Goal: Information Seeking & Learning: Learn about a topic

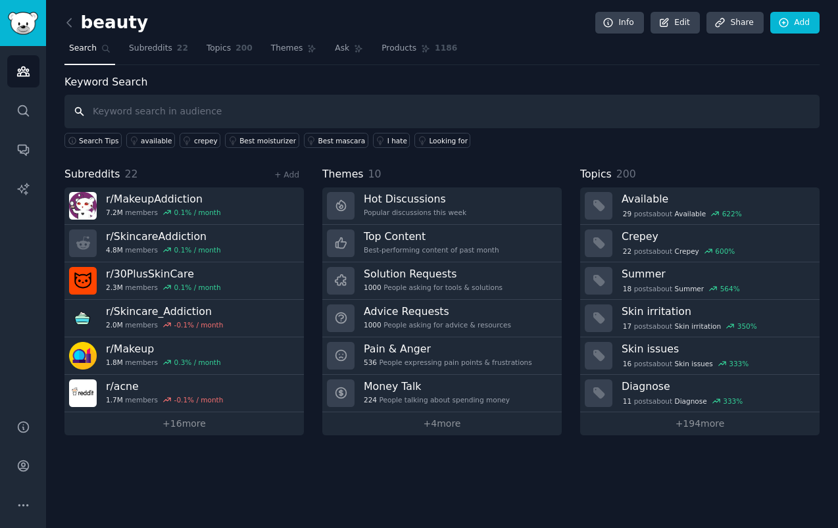
click at [114, 124] on input "text" at bounding box center [441, 112] width 755 height 34
type input "new"
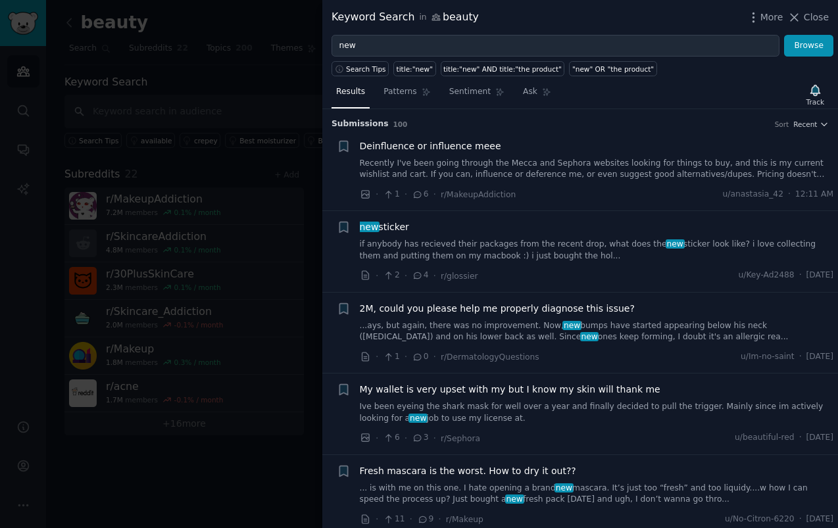
click at [549, 177] on link "Recently I've been going through the Mecca and Sephora websites looking for thi…" at bounding box center [597, 169] width 474 height 23
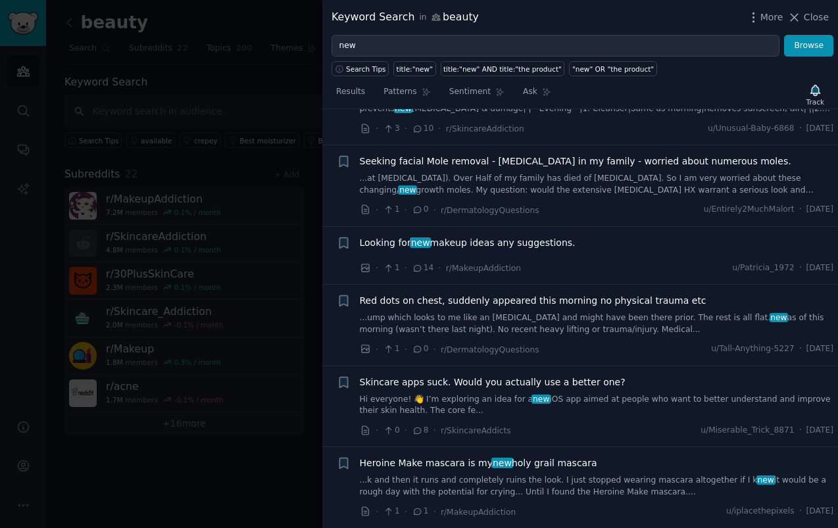
scroll to position [6029, 0]
click at [612, 393] on link "Hi everyone! 👋 I’m exploring an idea for a new iOS app aimed at people who want…" at bounding box center [597, 404] width 474 height 23
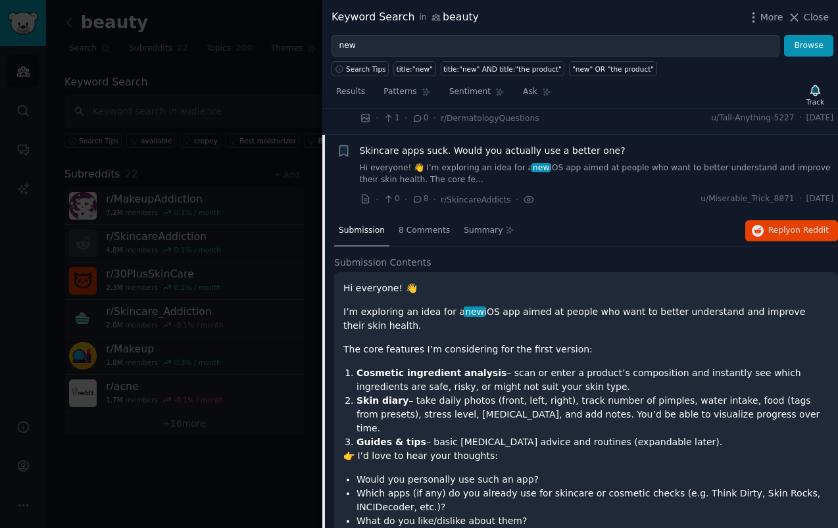
scroll to position [5403, 0]
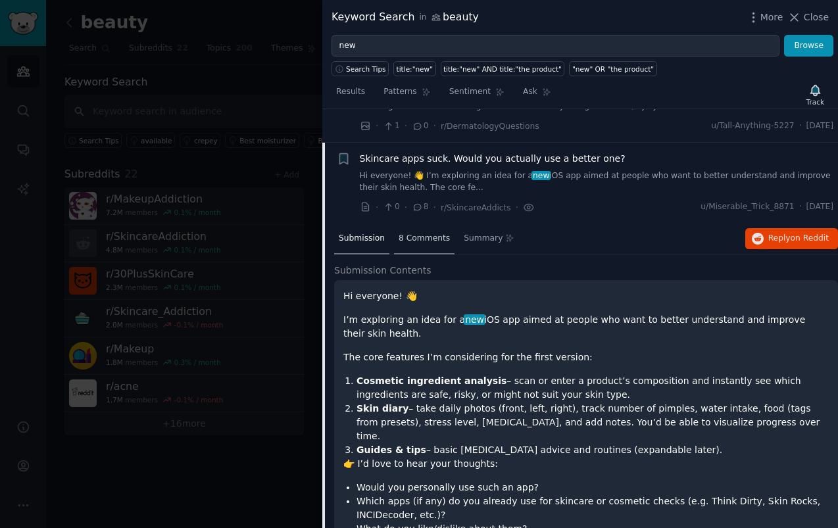
click at [425, 224] on div "8 Comments" at bounding box center [424, 240] width 61 height 32
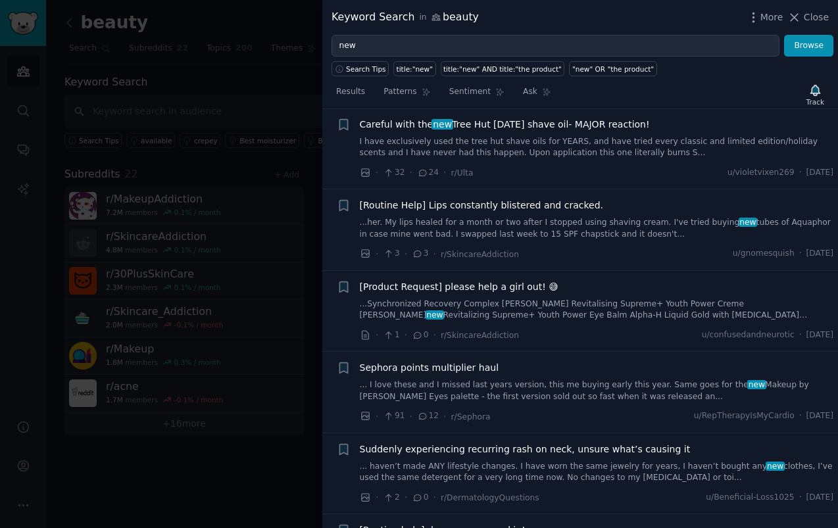
scroll to position [6428, 0]
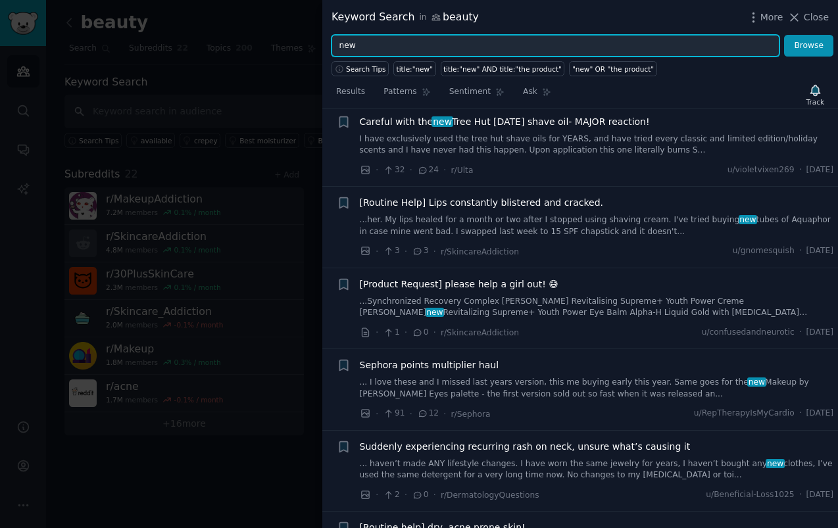
click at [349, 51] on input "new" at bounding box center [556, 46] width 448 height 22
type input "obsessed"
click at [784, 35] on button "Browse" at bounding box center [808, 46] width 49 height 22
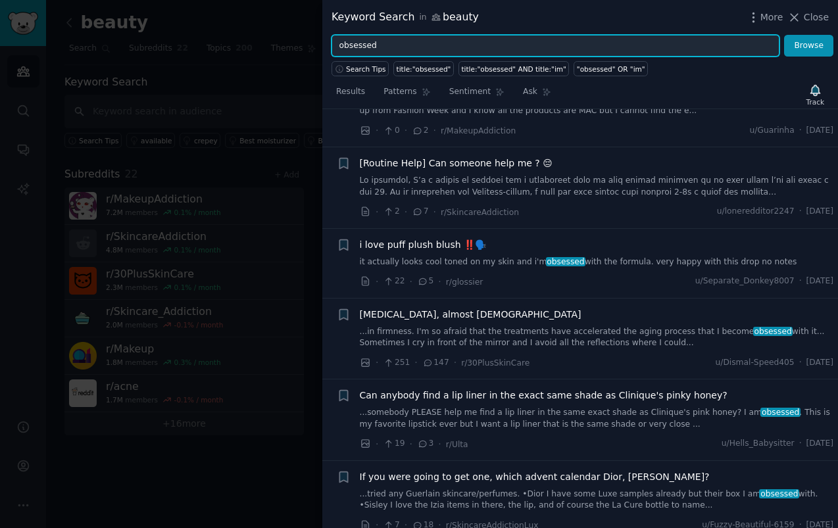
scroll to position [1802, 0]
